Goal: Find specific page/section: Find specific page/section

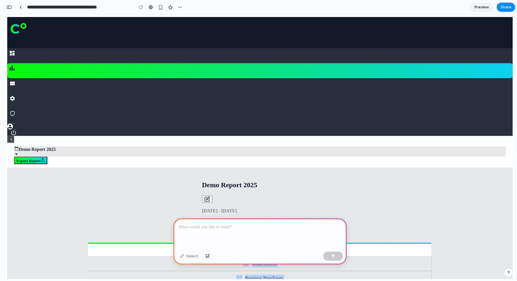
drag, startPoint x: 34, startPoint y: 73, endPoint x: 83, endPoint y: 102, distance: 57.2
click at [260, 232] on div at bounding box center [259, 233] width 173 height 31
click at [194, 257] on div "Select" at bounding box center [189, 256] width 24 height 9
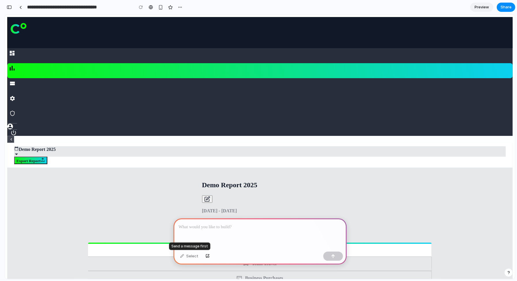
click at [181, 257] on div "Select" at bounding box center [189, 256] width 24 height 9
